Goal: Task Accomplishment & Management: Use online tool/utility

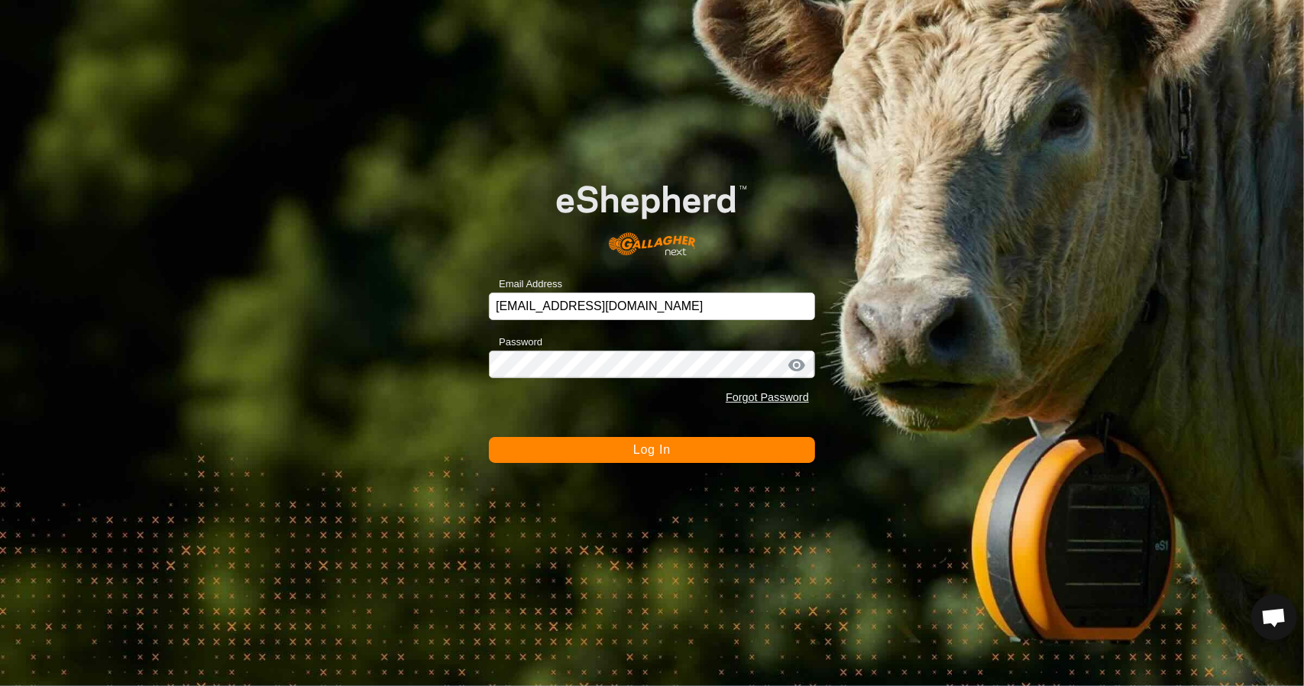
click at [713, 459] on button "Log In" at bounding box center [652, 450] width 326 height 26
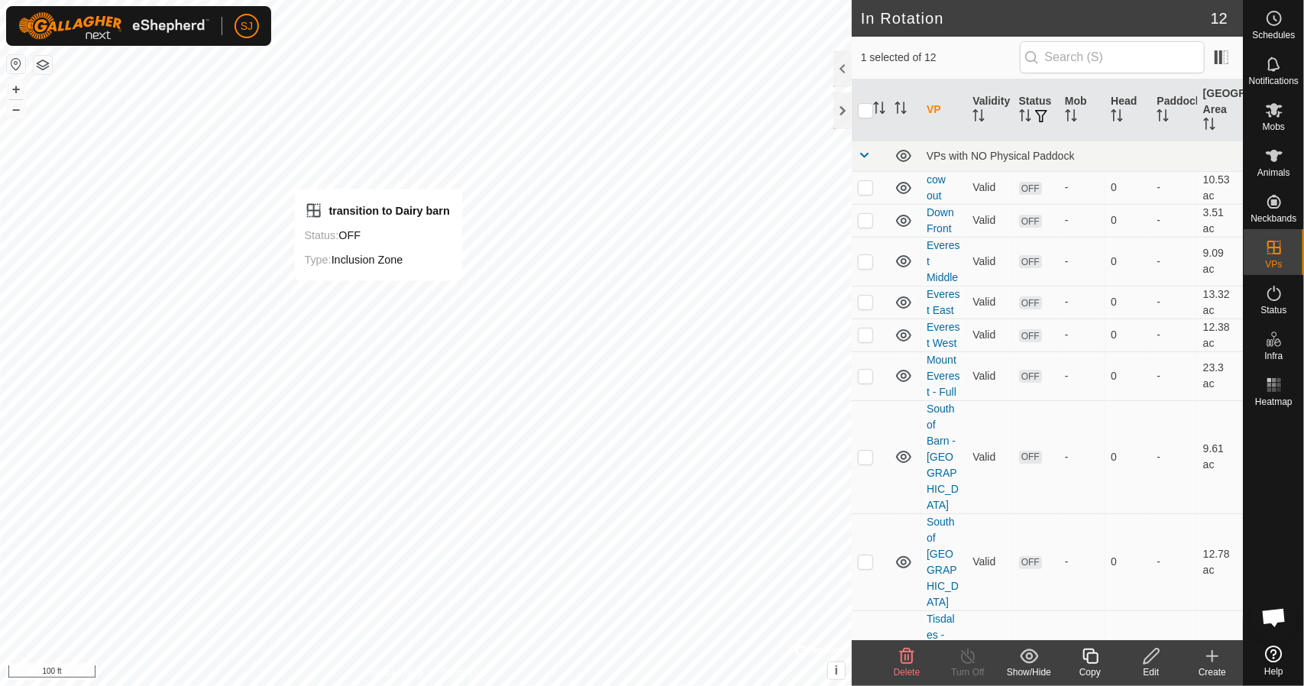
checkbox input "true"
checkbox input "false"
click at [867, 186] on p-checkbox at bounding box center [865, 187] width 15 height 12
checkbox input "false"
click at [1288, 162] on div "Animals" at bounding box center [1273, 160] width 60 height 46
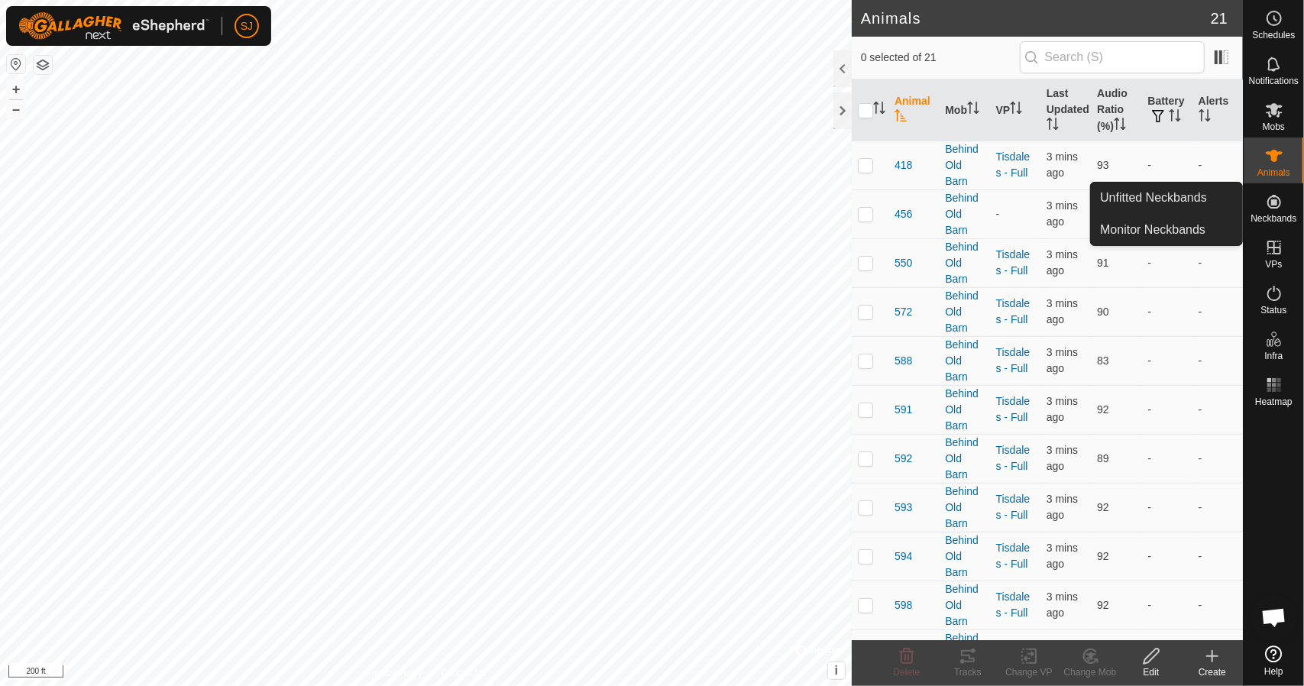
click at [1260, 208] on es-neckbands-svg-icon at bounding box center [1273, 201] width 27 height 24
click at [1188, 224] on link "Monitor Neckbands" at bounding box center [1166, 230] width 151 height 31
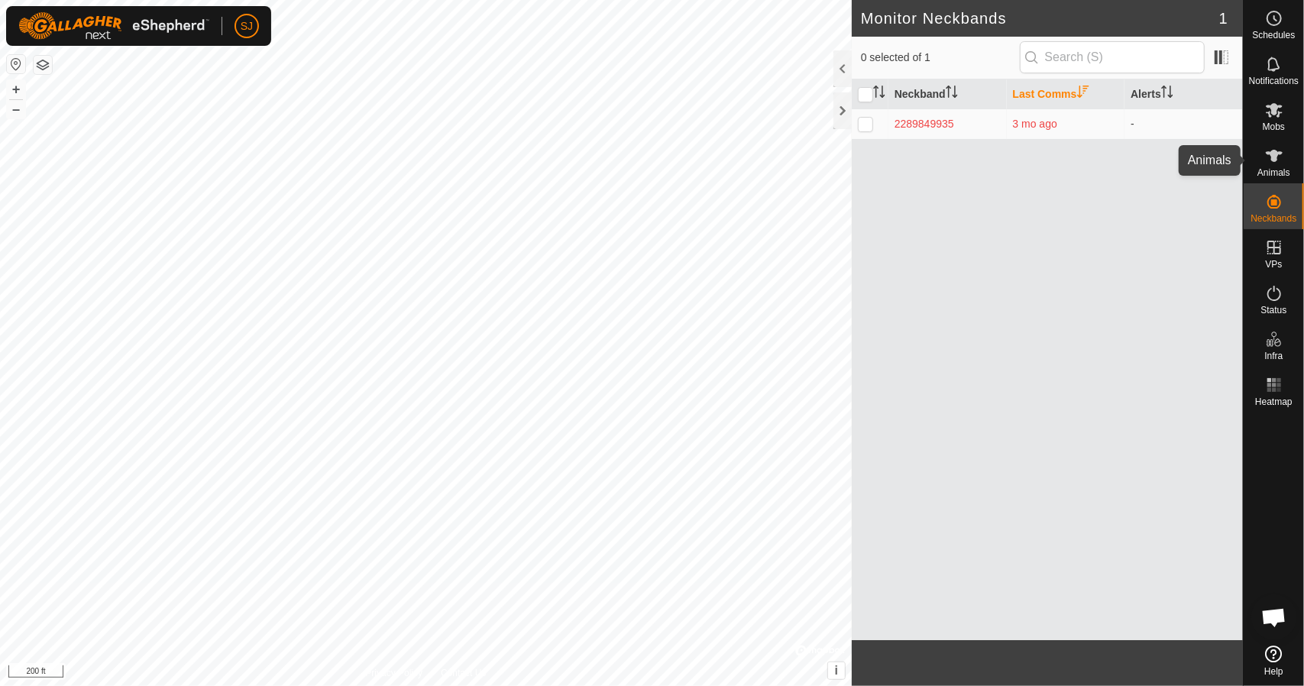
click at [1269, 168] on span "Animals" at bounding box center [1273, 172] width 33 height 9
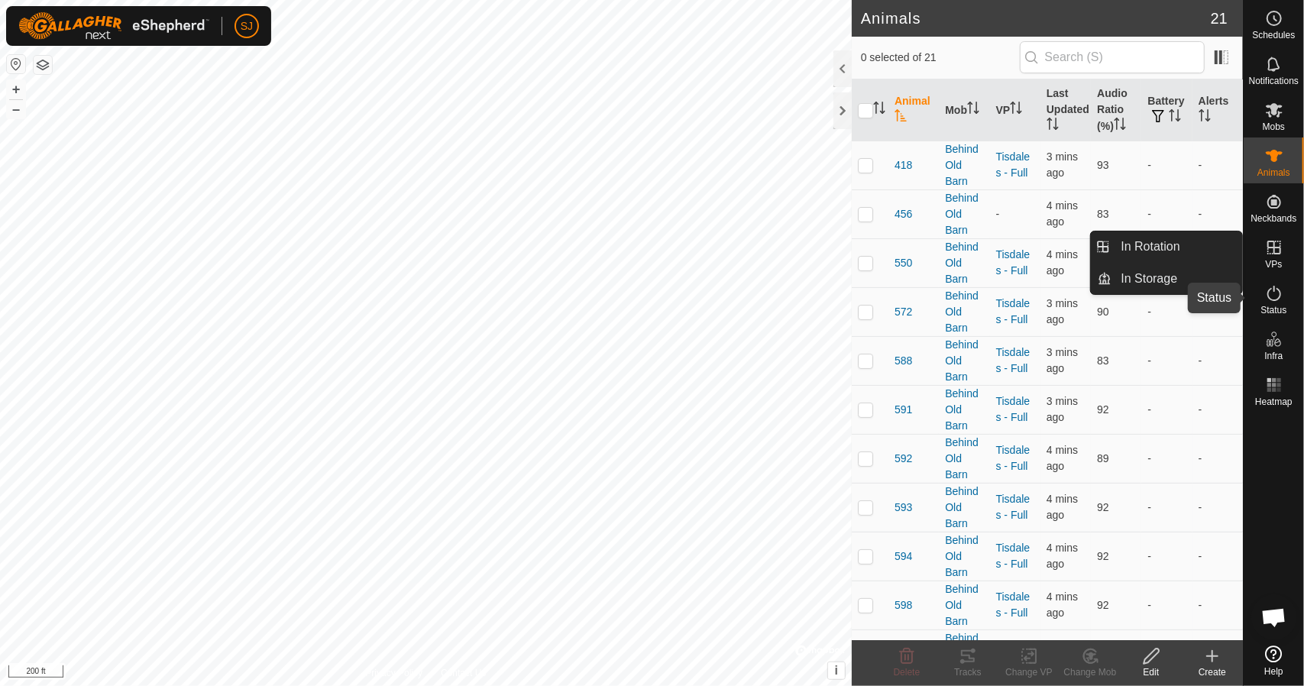
click at [1273, 292] on icon at bounding box center [1274, 293] width 18 height 18
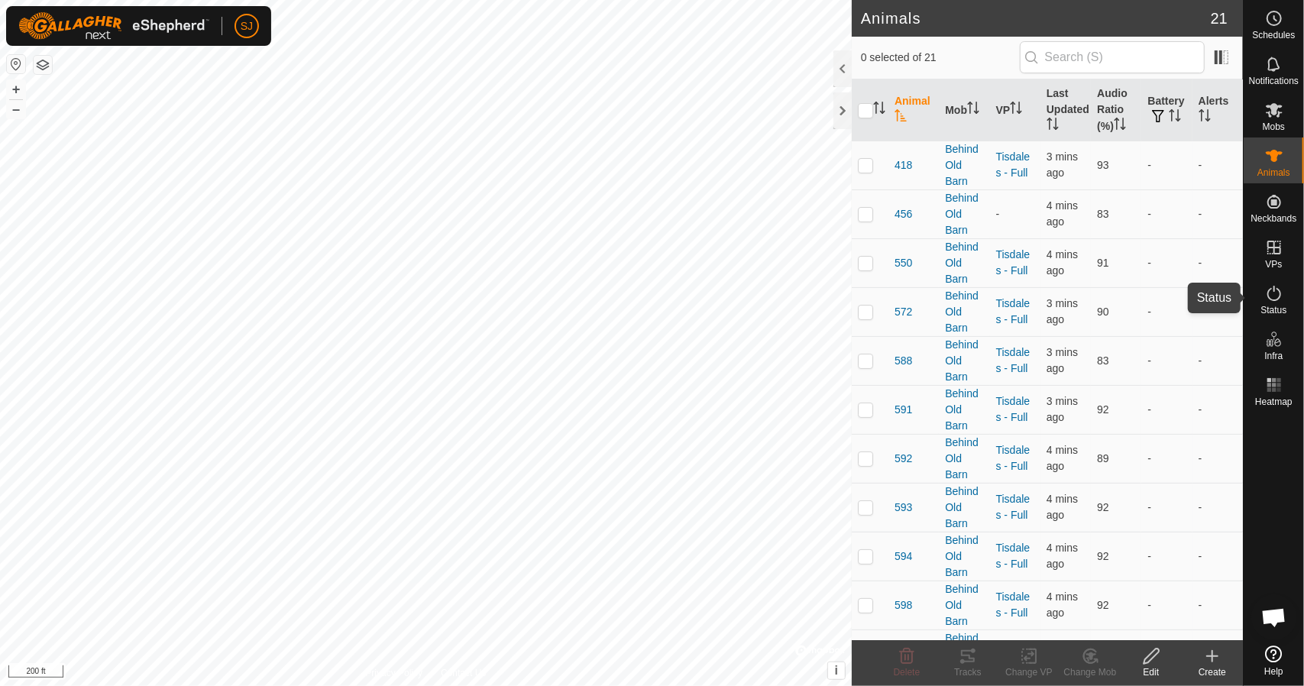
click at [1273, 292] on icon at bounding box center [1274, 293] width 18 height 18
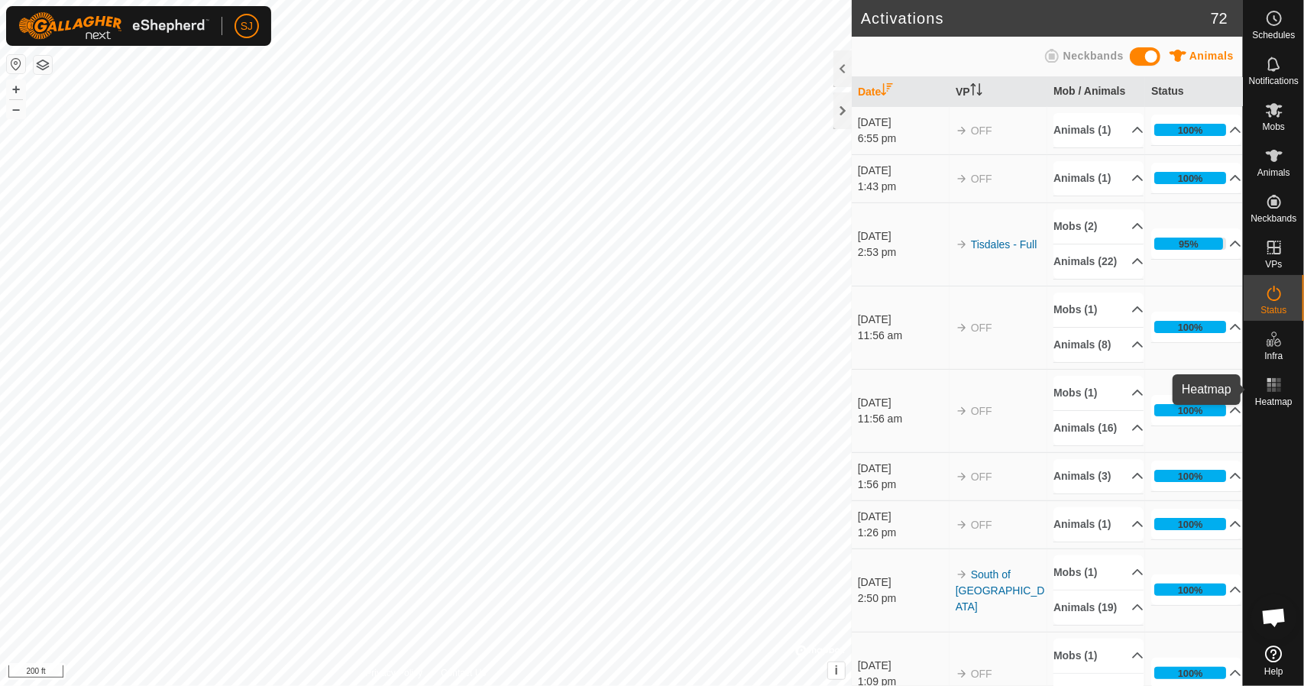
click at [1271, 391] on icon at bounding box center [1274, 385] width 18 height 18
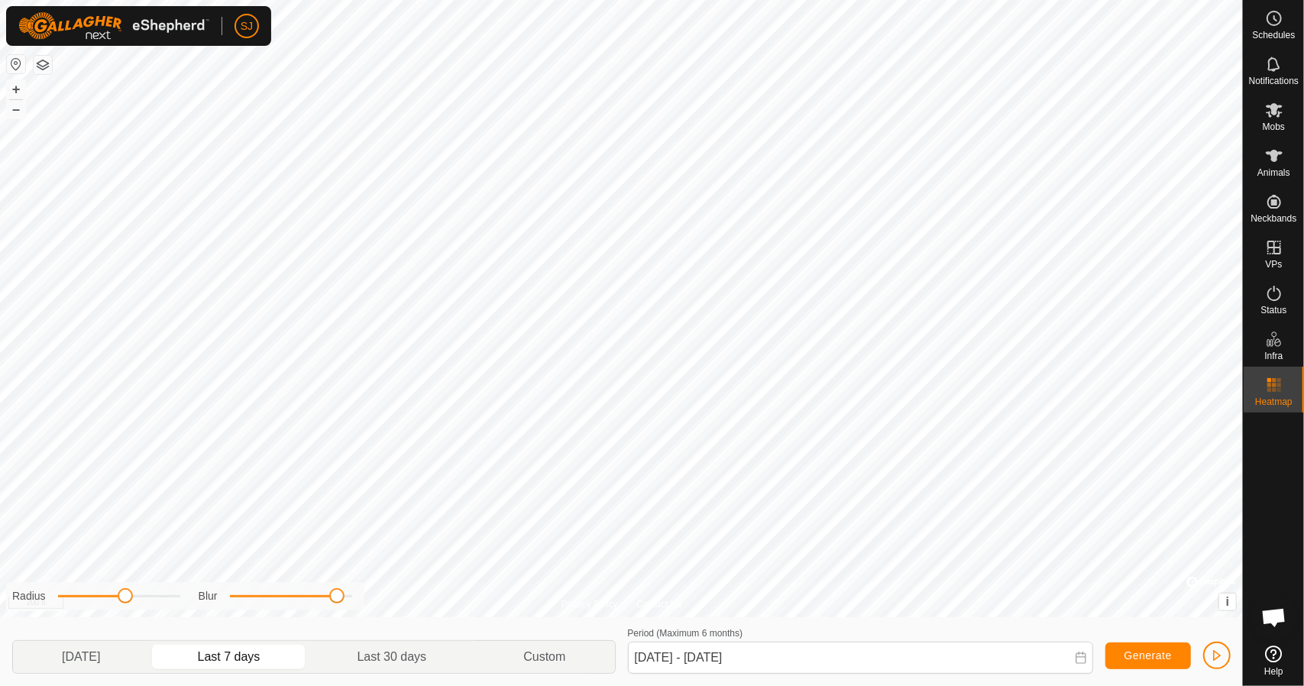
drag, startPoint x: 244, startPoint y: 602, endPoint x: 339, endPoint y: 590, distance: 95.5
click at [339, 590] on span at bounding box center [336, 595] width 15 height 15
click at [411, 650] on p-togglebutton "Last 30 days" at bounding box center [392, 657] width 166 height 32
type input "[DATE] - [DATE]"
click at [1278, 161] on icon at bounding box center [1274, 156] width 18 height 18
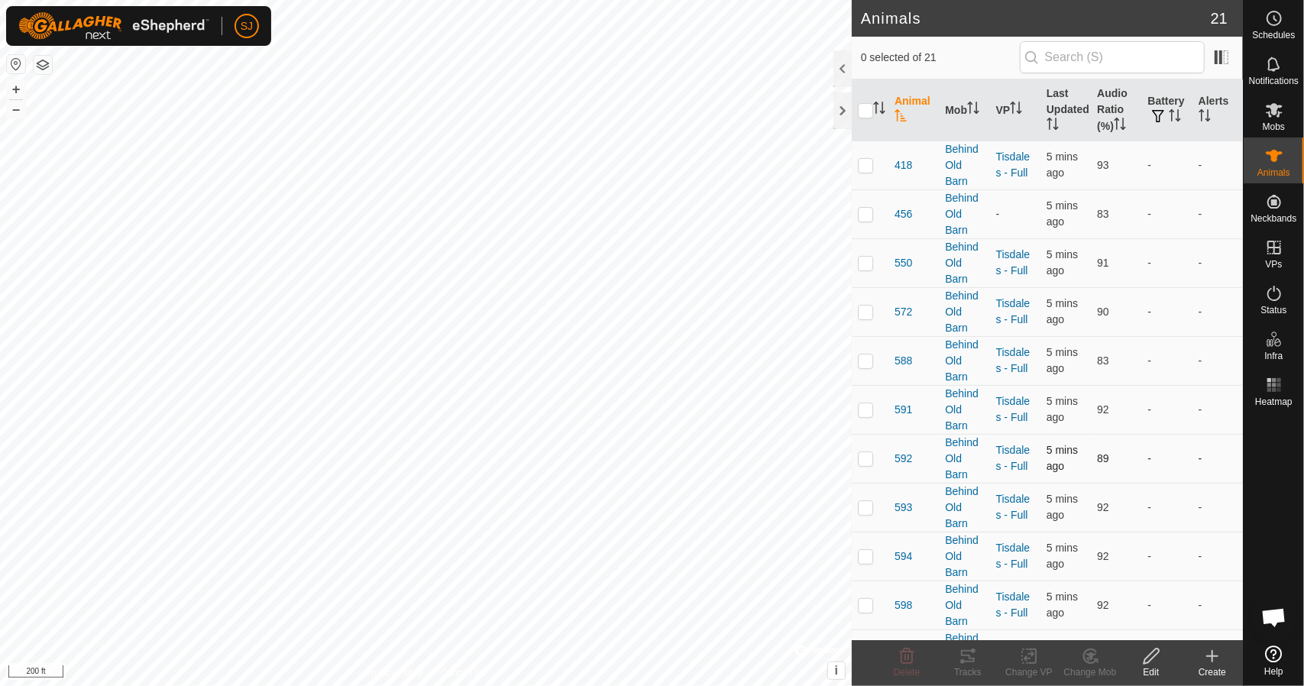
click at [866, 454] on p-checkbox at bounding box center [865, 458] width 15 height 12
checkbox input "true"
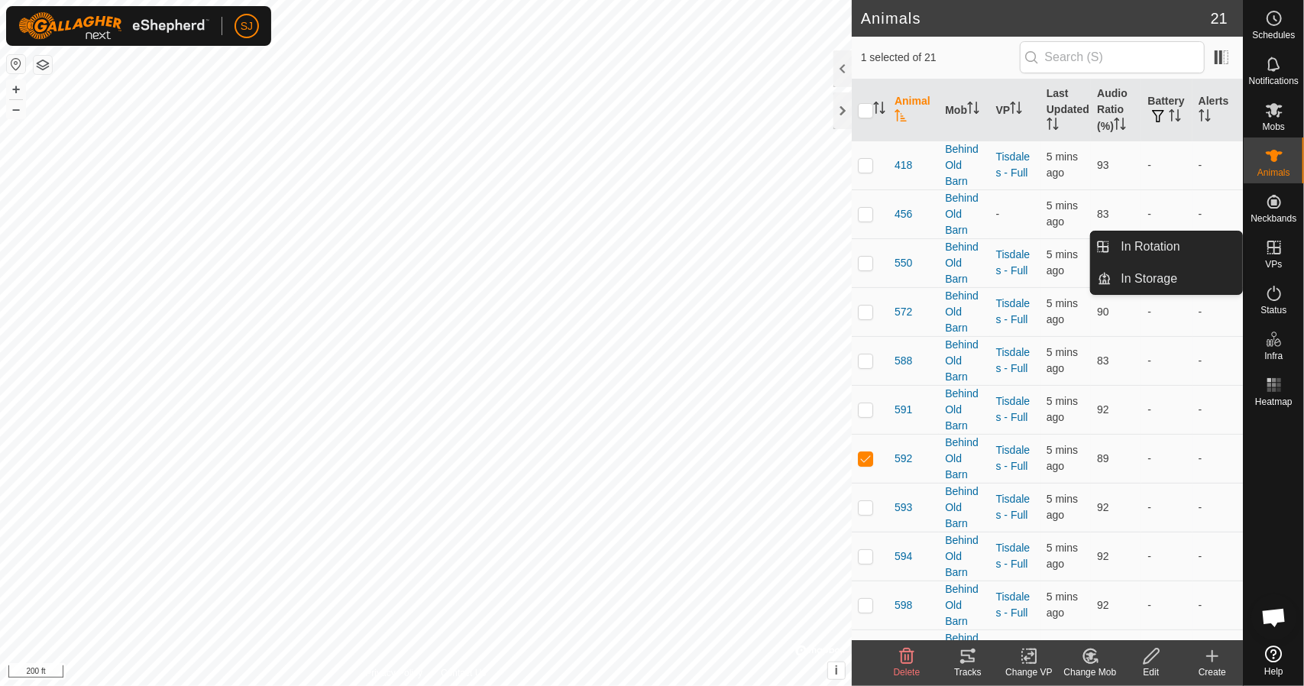
click at [1273, 240] on icon at bounding box center [1274, 247] width 18 height 18
click at [1279, 250] on icon at bounding box center [1274, 248] width 14 height 14
click at [1158, 273] on link "In Storage" at bounding box center [1177, 278] width 131 height 31
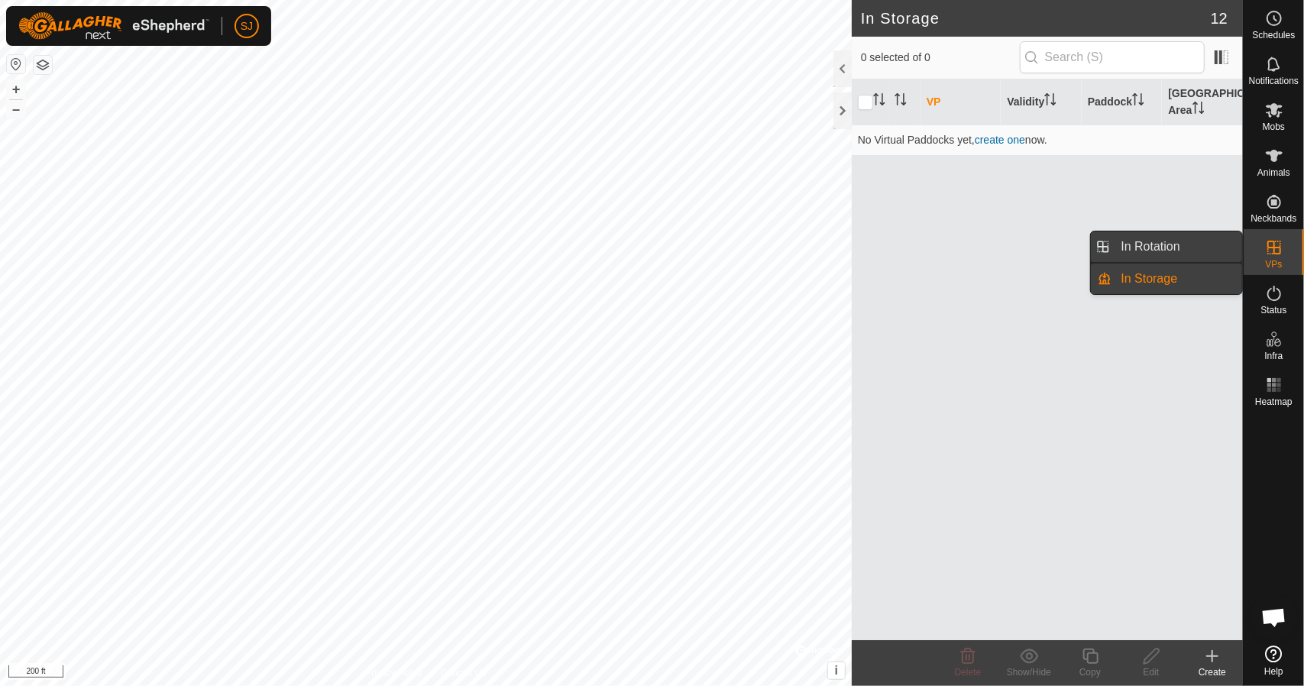
click at [1175, 245] on link "In Rotation" at bounding box center [1177, 246] width 131 height 31
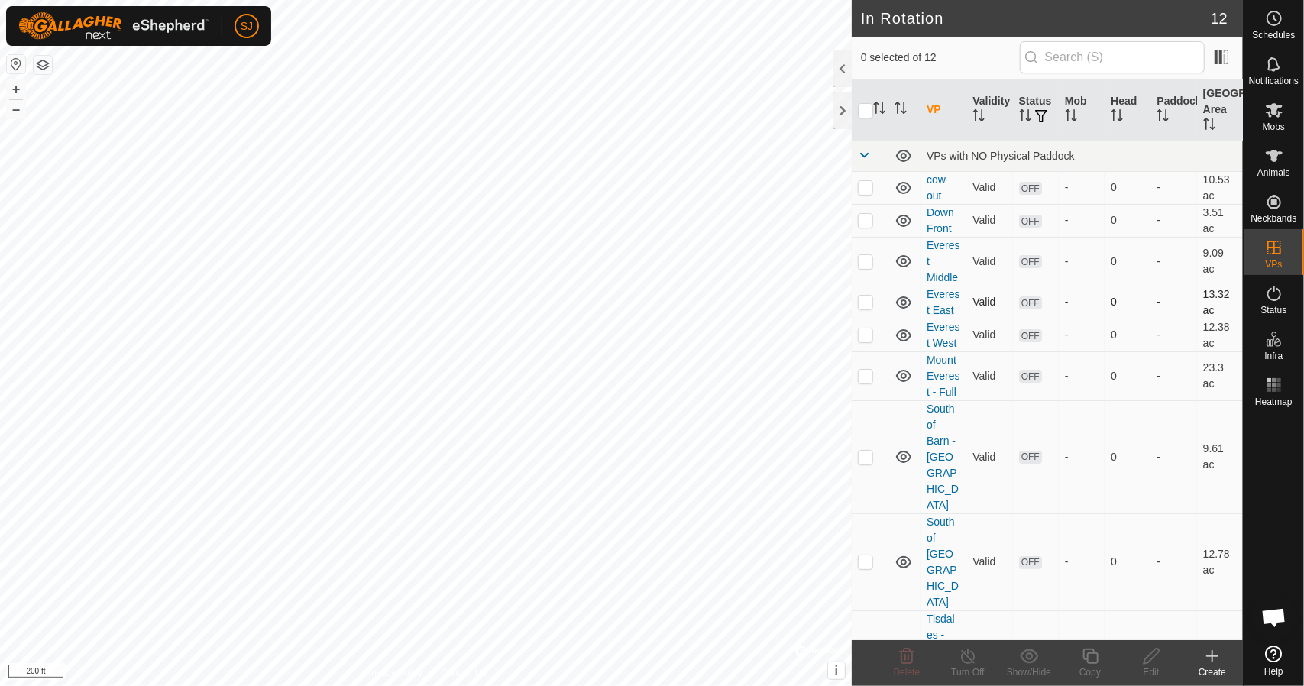
click at [936, 298] on link "Everest East" at bounding box center [943, 302] width 34 height 28
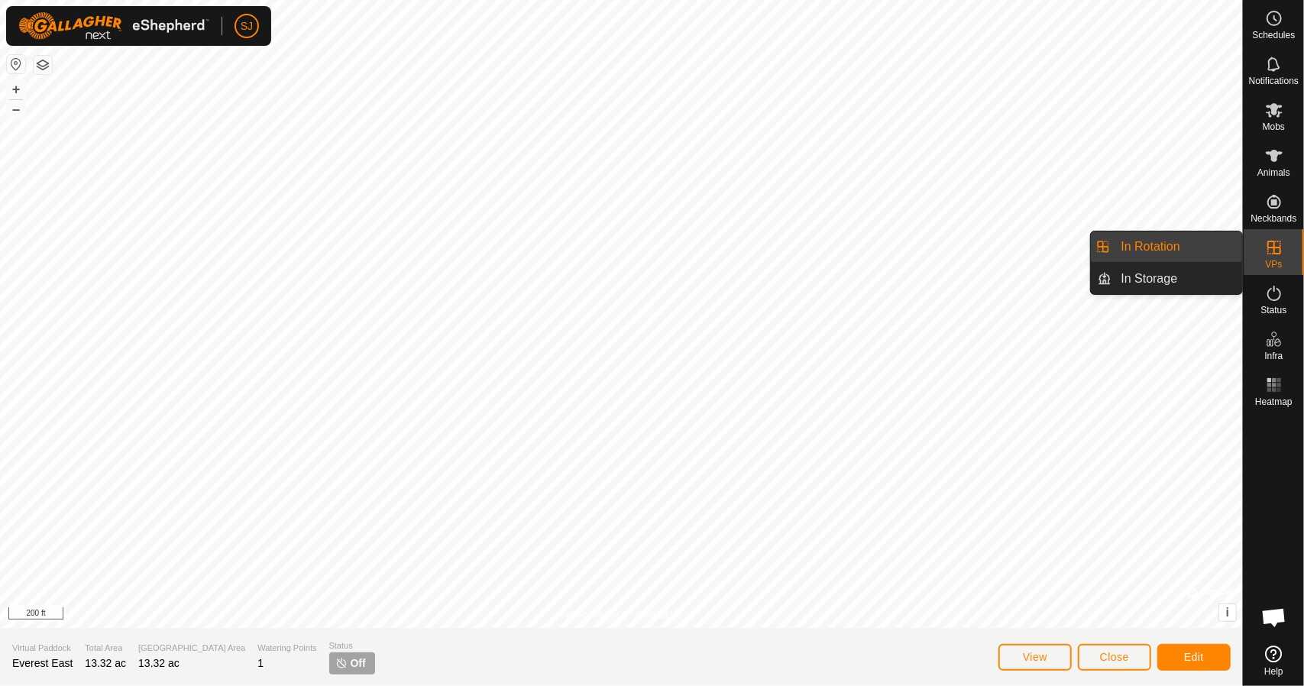
click at [1204, 253] on link "In Rotation" at bounding box center [1177, 246] width 131 height 31
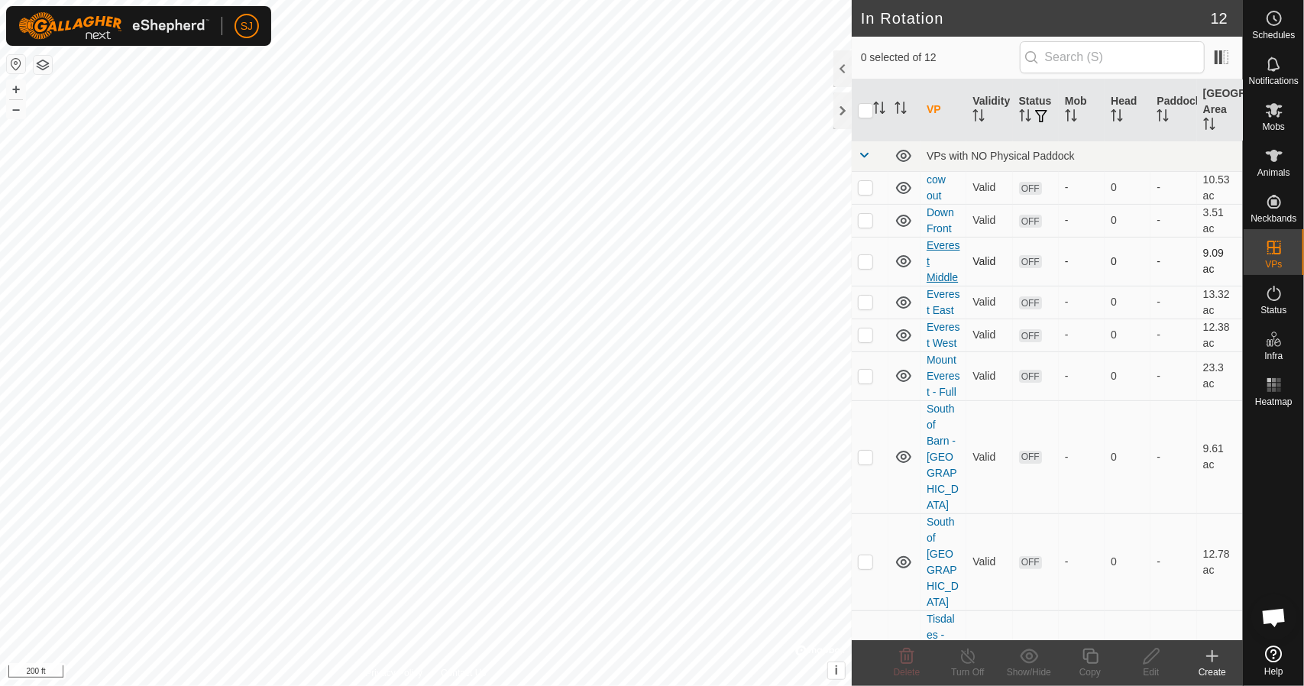
click at [947, 242] on link "Everest Middle" at bounding box center [943, 261] width 34 height 44
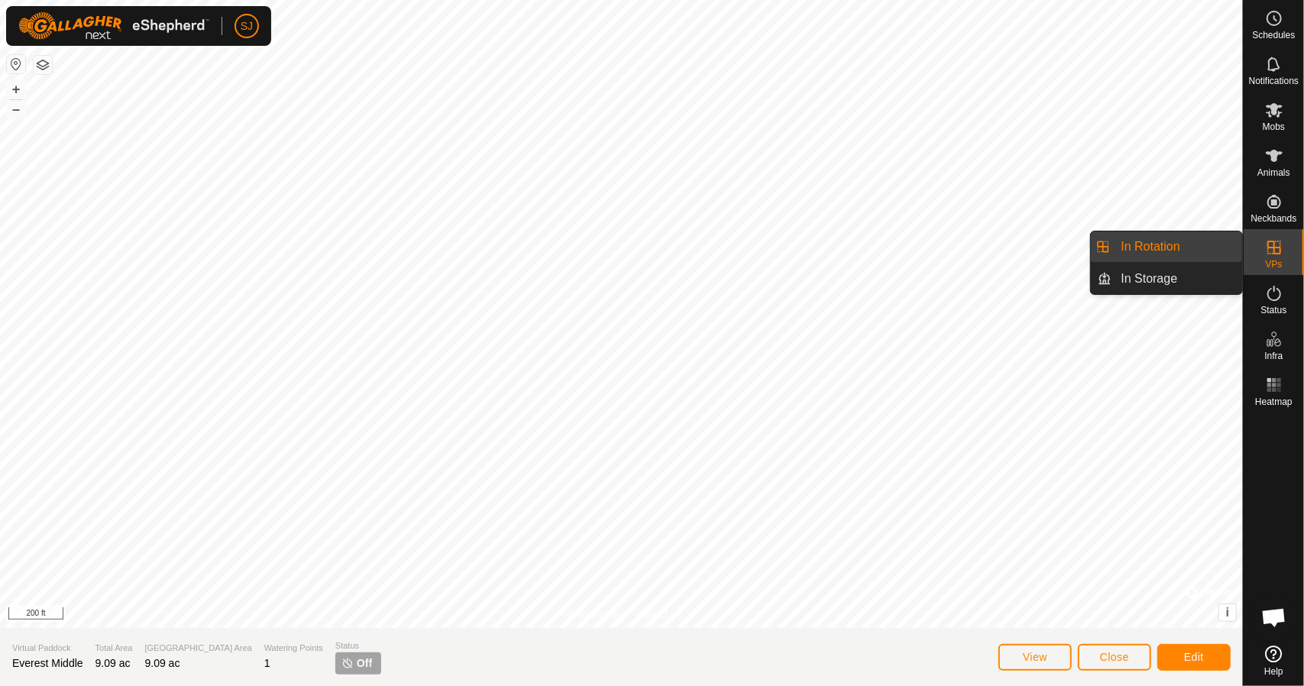
click at [1196, 242] on link "In Rotation" at bounding box center [1177, 246] width 131 height 31
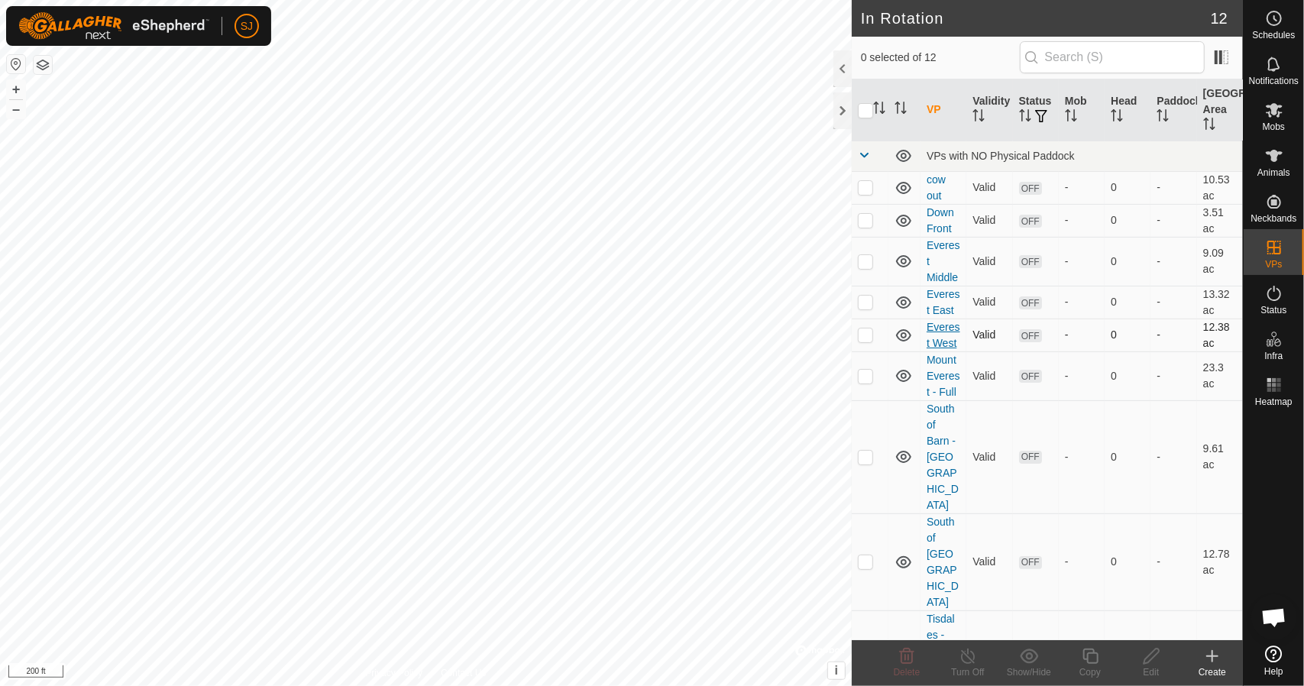
click at [944, 349] on link "Everest West" at bounding box center [943, 335] width 34 height 28
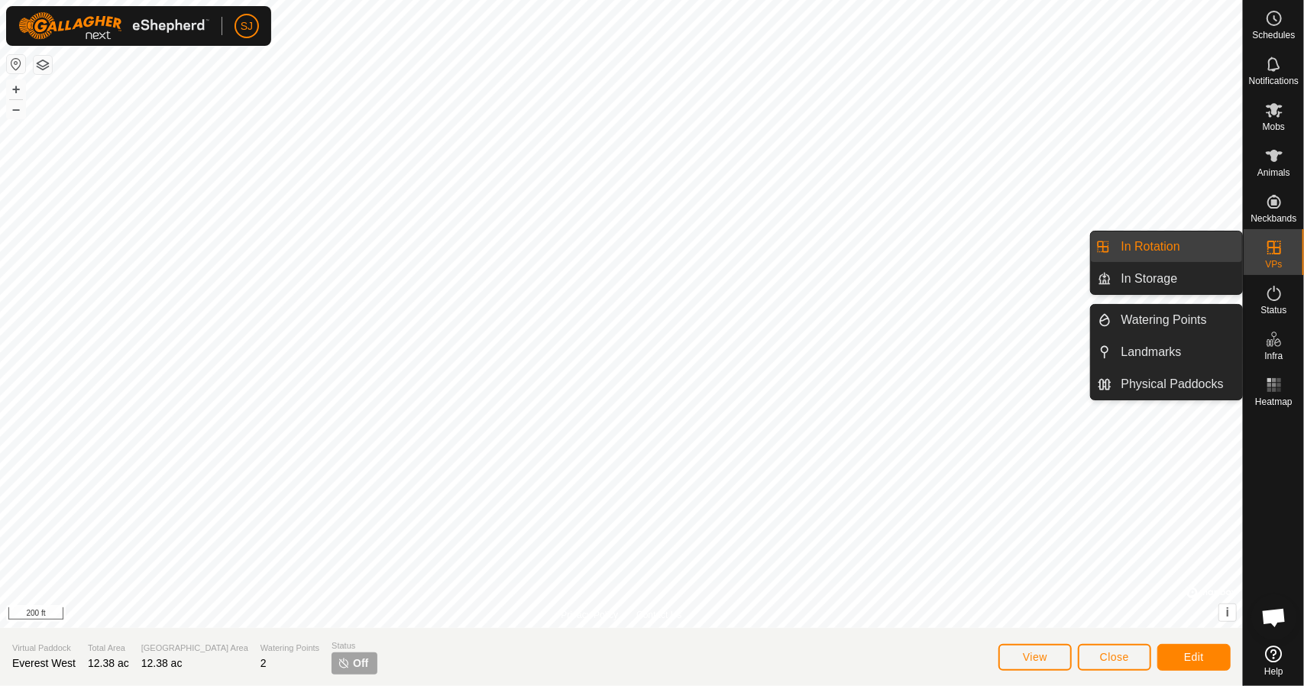
click at [1182, 238] on link "In Rotation" at bounding box center [1177, 246] width 131 height 31
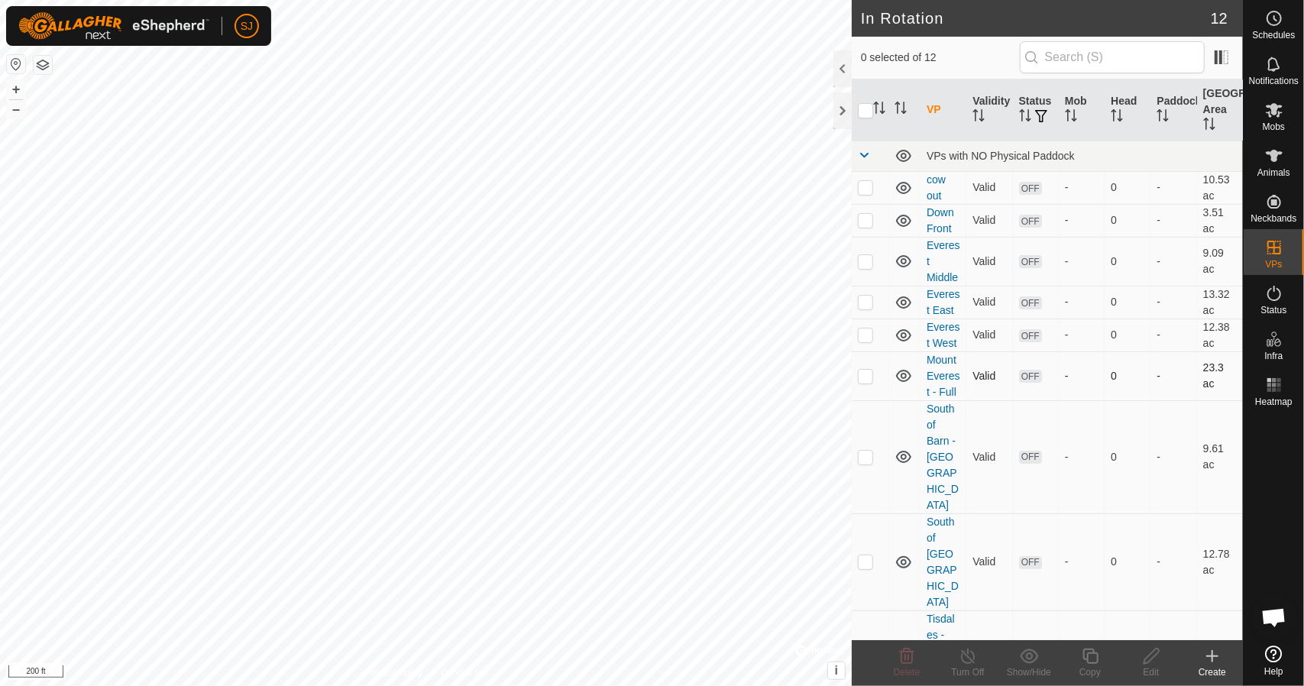
click at [943, 399] on td "Mount Everest - Full" at bounding box center [943, 375] width 46 height 49
click at [942, 391] on link "Mount Everest - Full" at bounding box center [943, 376] width 34 height 44
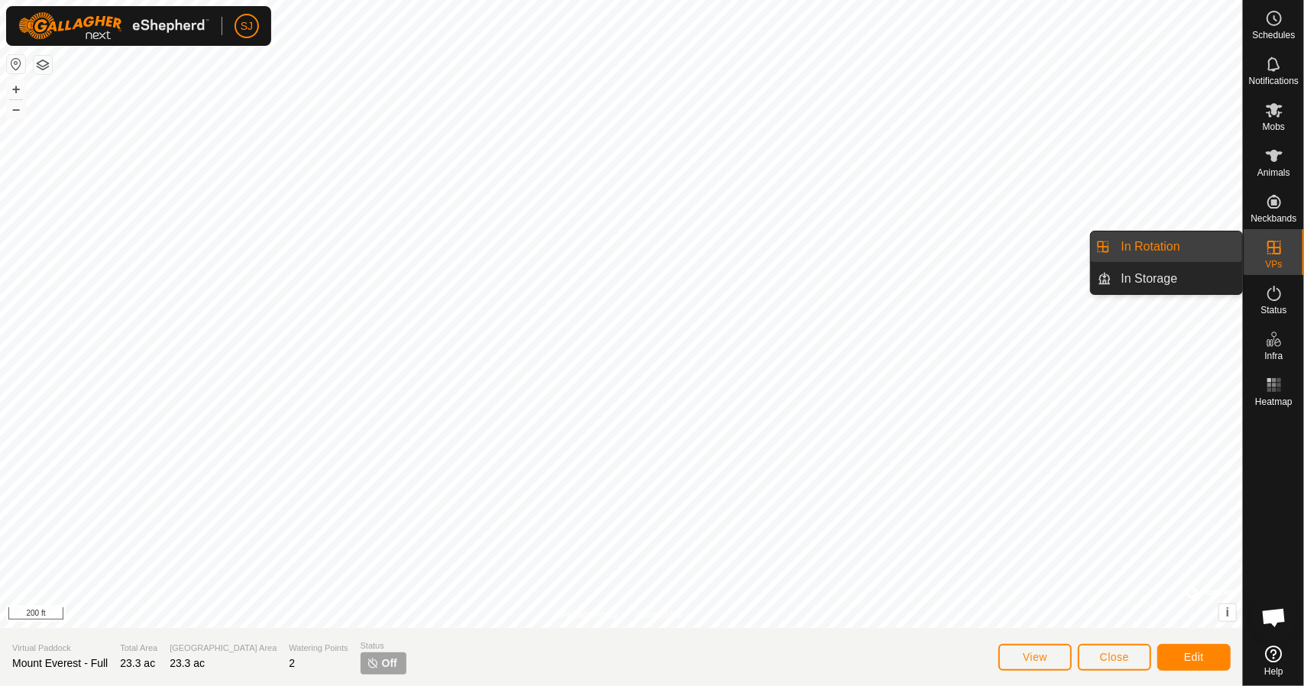
click at [1172, 245] on link "In Rotation" at bounding box center [1177, 246] width 131 height 31
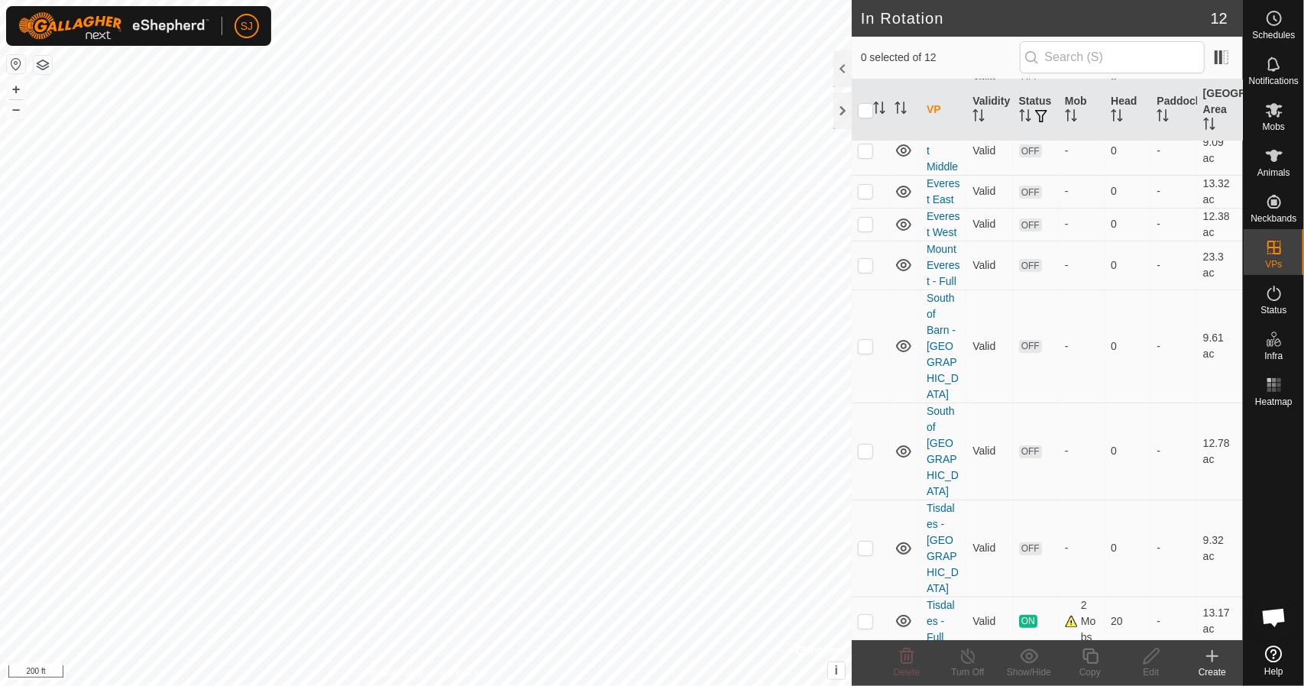
scroll to position [146, 0]
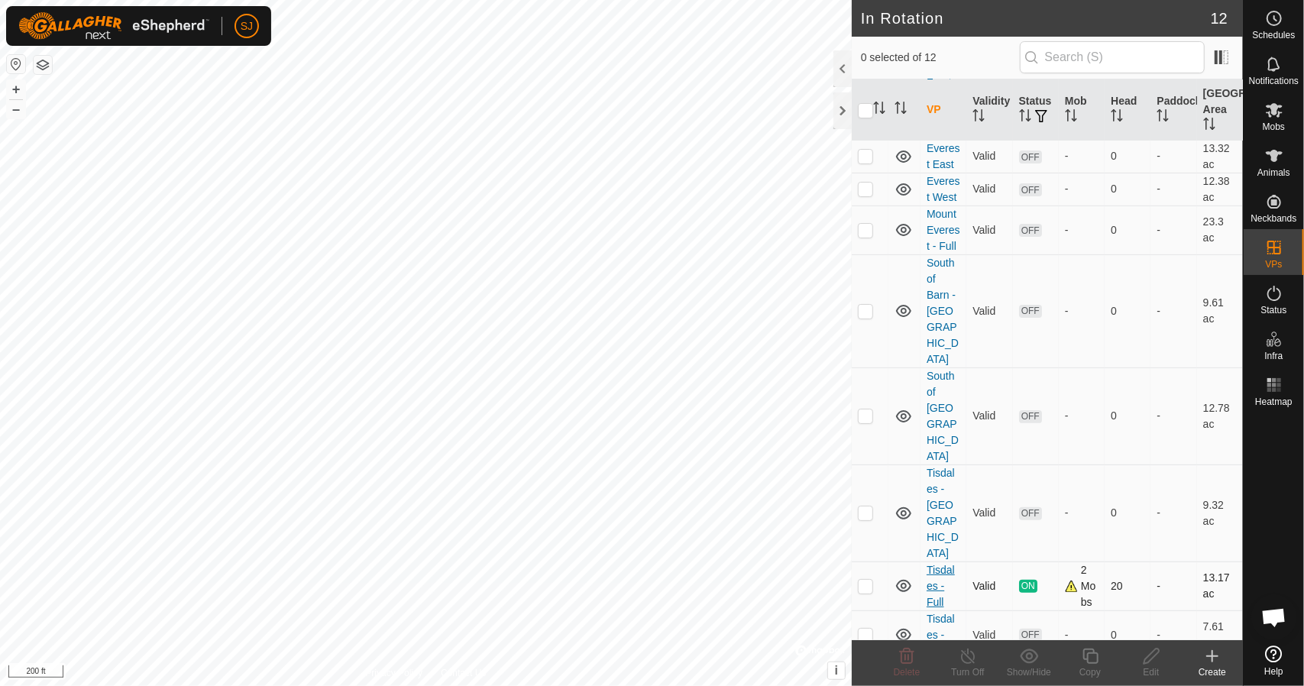
click at [945, 564] on link "Tisdales - Full" at bounding box center [940, 586] width 28 height 44
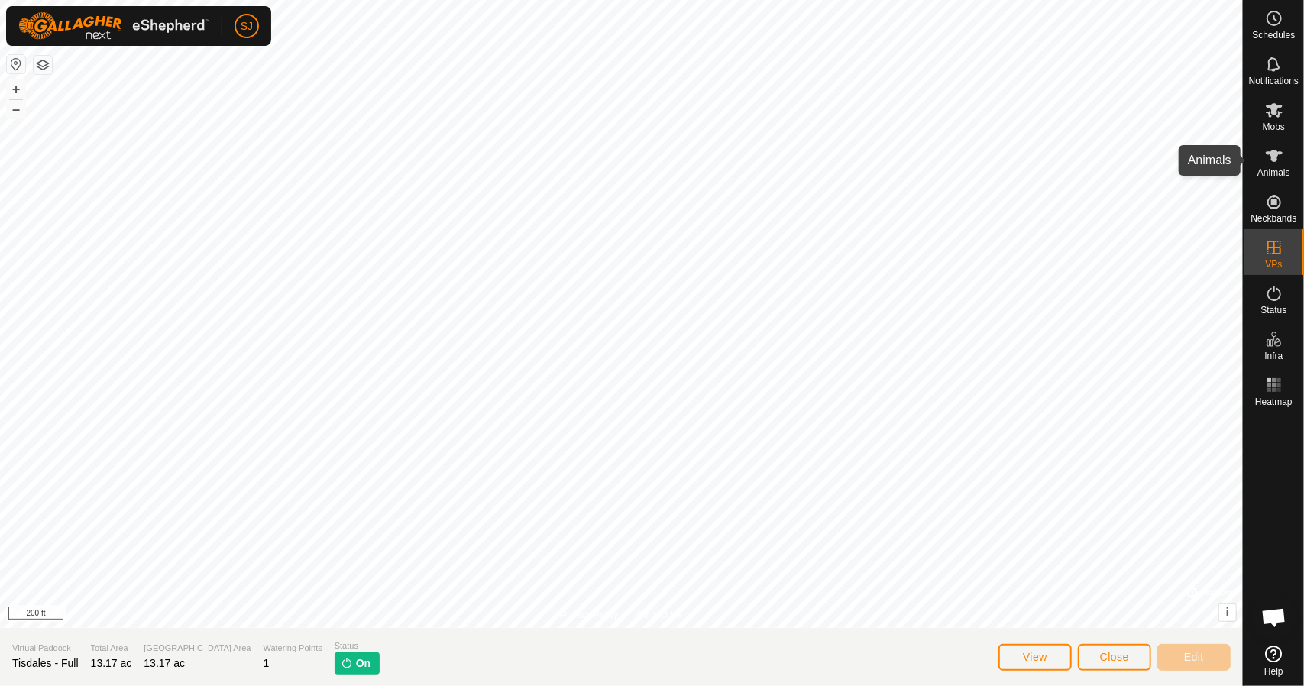
click at [1267, 161] on icon at bounding box center [1274, 156] width 18 height 18
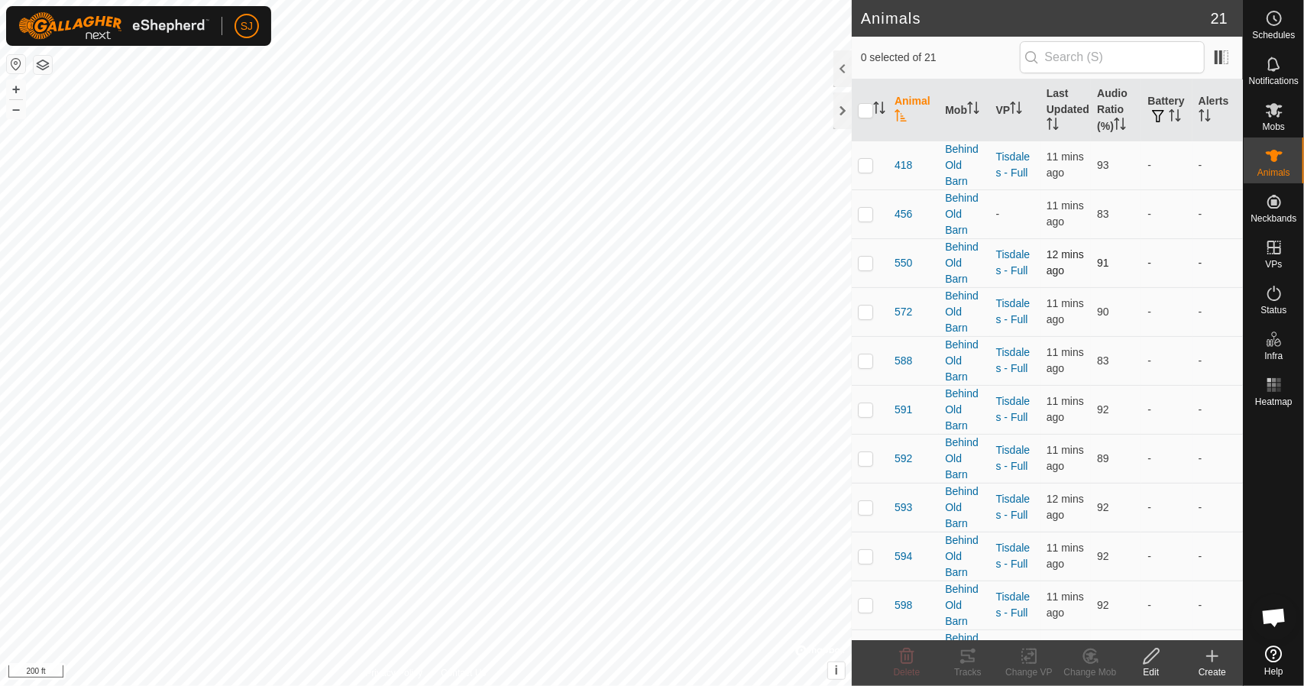
click at [871, 260] on p-checkbox at bounding box center [865, 263] width 15 height 12
checkbox input "true"
click at [973, 668] on div "Tracks" at bounding box center [967, 672] width 61 height 14
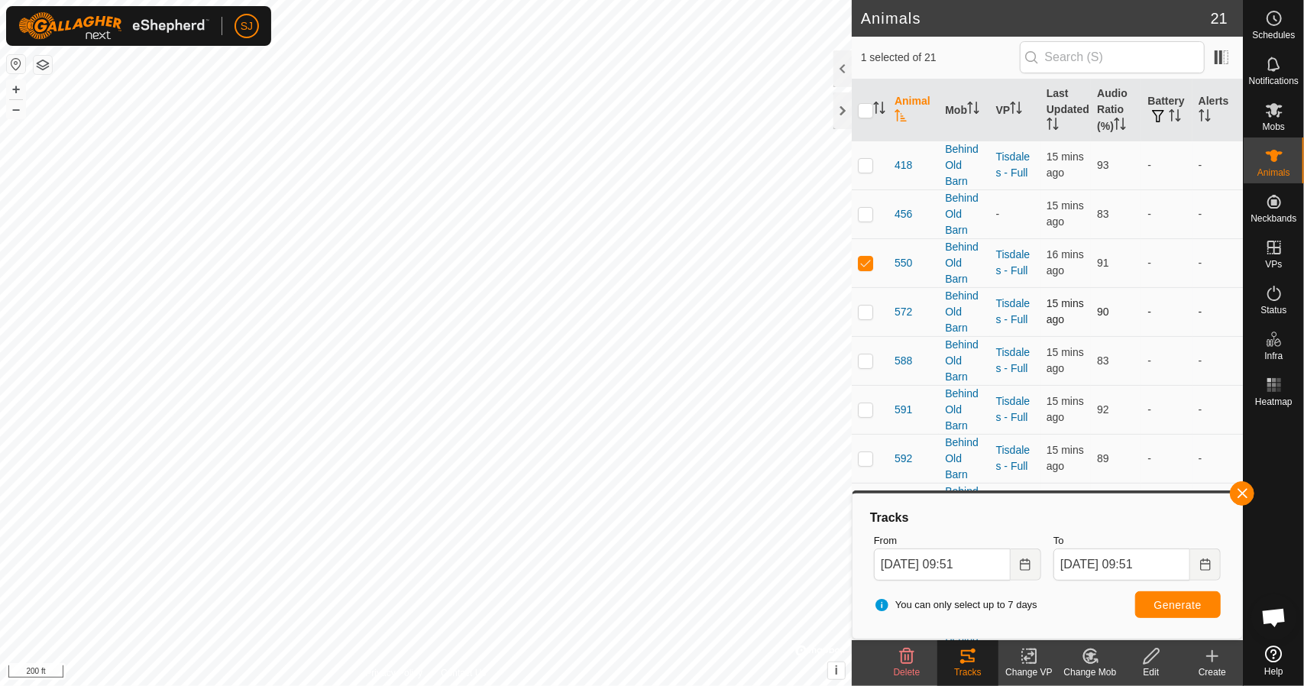
click at [863, 311] on p-checkbox at bounding box center [865, 311] width 15 height 12
checkbox input "true"
click at [873, 454] on td at bounding box center [870, 458] width 37 height 49
checkbox input "true"
click at [1162, 606] on span "Generate" at bounding box center [1177, 605] width 47 height 12
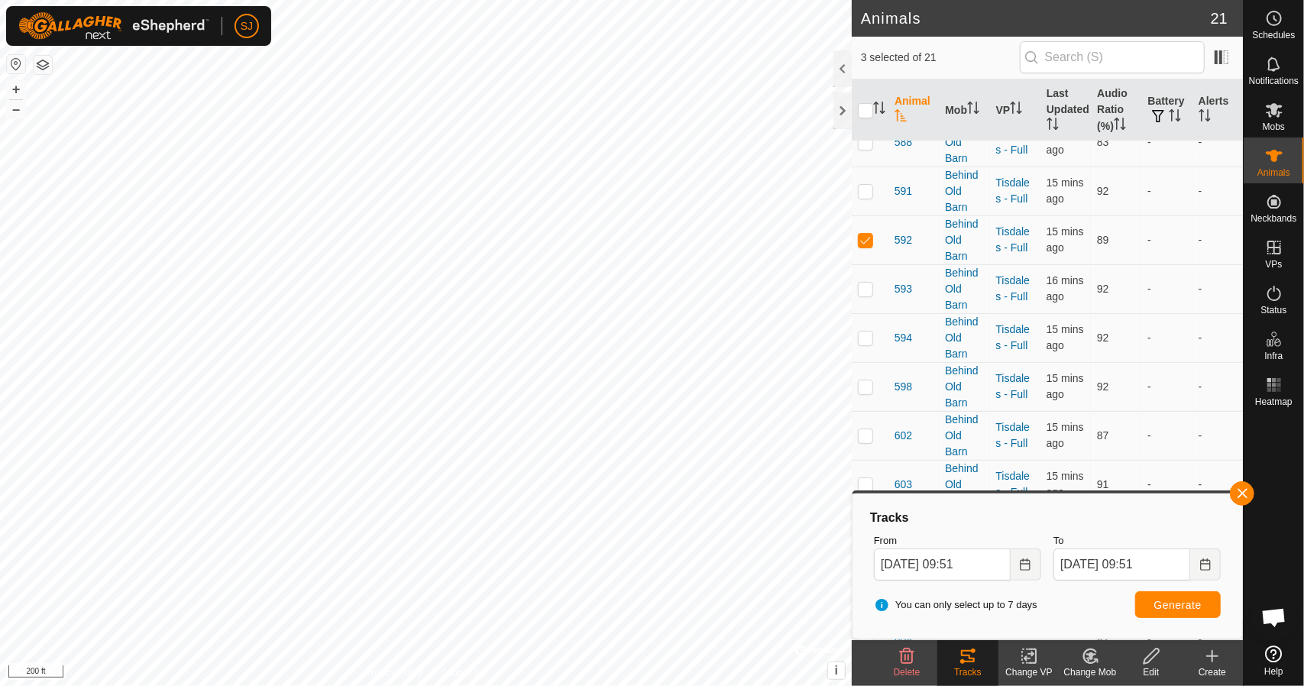
scroll to position [223, 0]
click at [870, 425] on p-checkbox at bounding box center [865, 431] width 15 height 12
checkbox input "true"
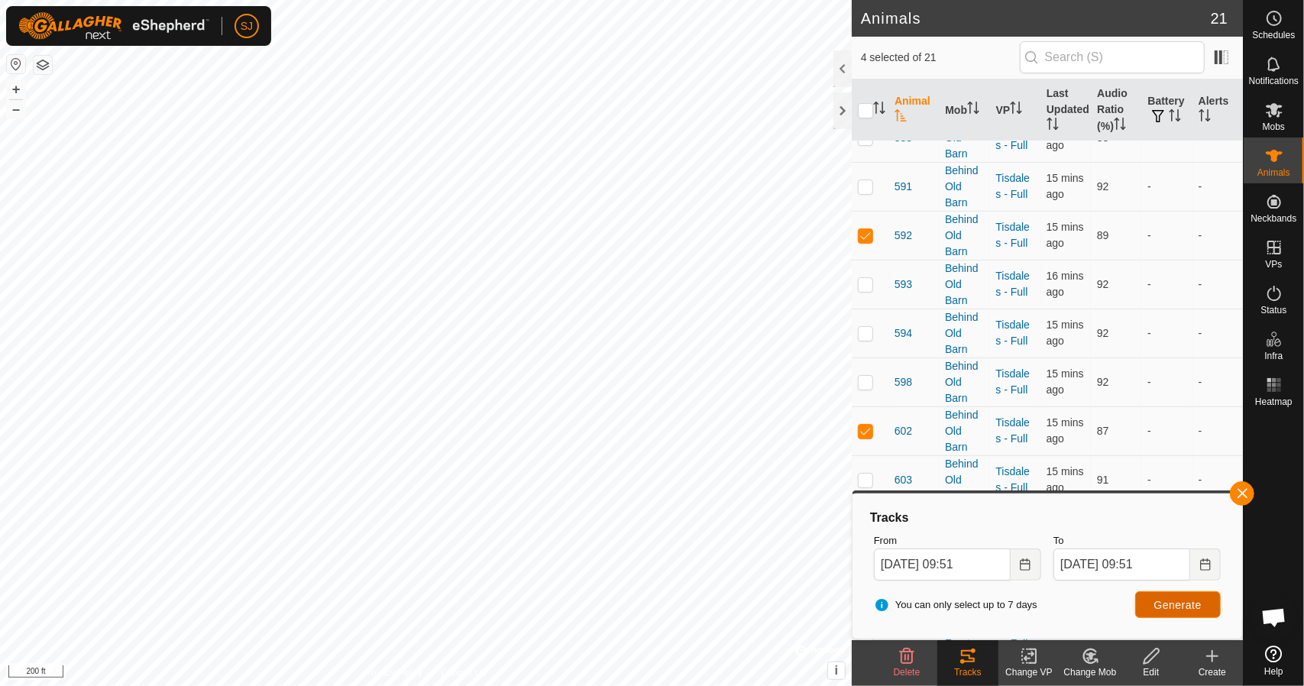
click at [1157, 607] on span "Generate" at bounding box center [1177, 605] width 47 height 12
click at [1233, 493] on button "button" at bounding box center [1242, 493] width 24 height 24
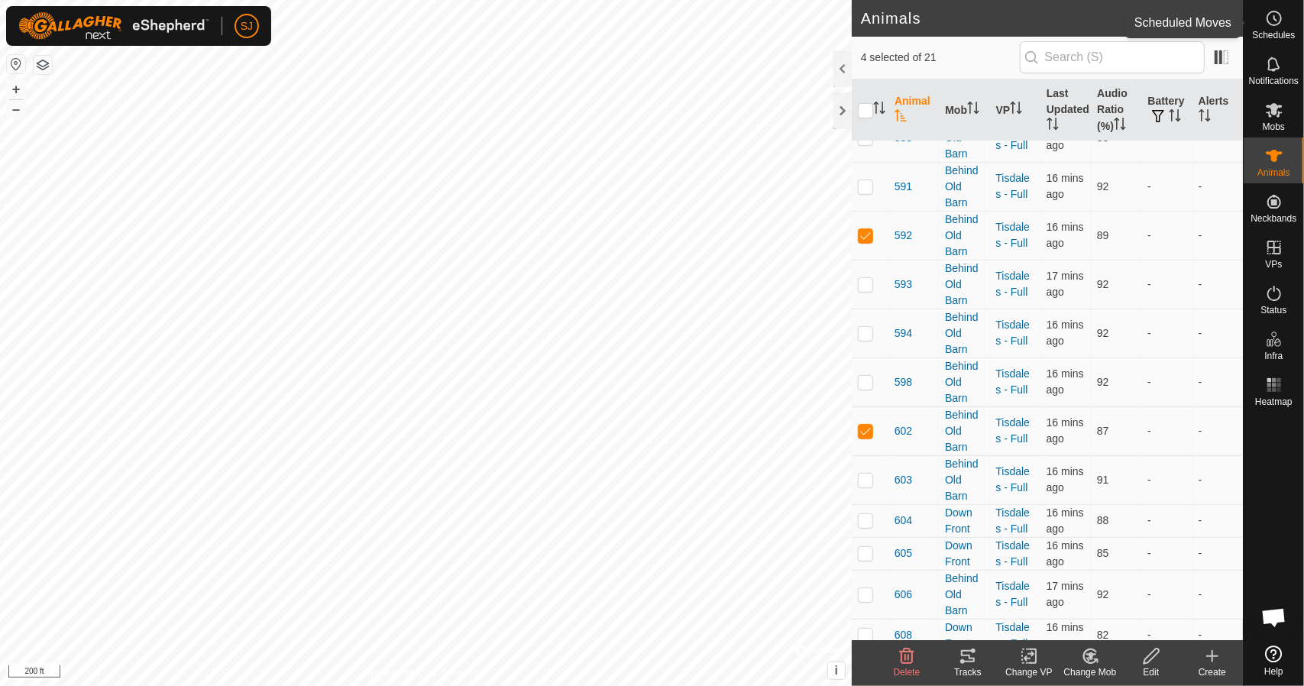
click at [1284, 27] on es-schedule-vp-svg-icon at bounding box center [1273, 18] width 27 height 24
